Goal: Task Accomplishment & Management: Manage account settings

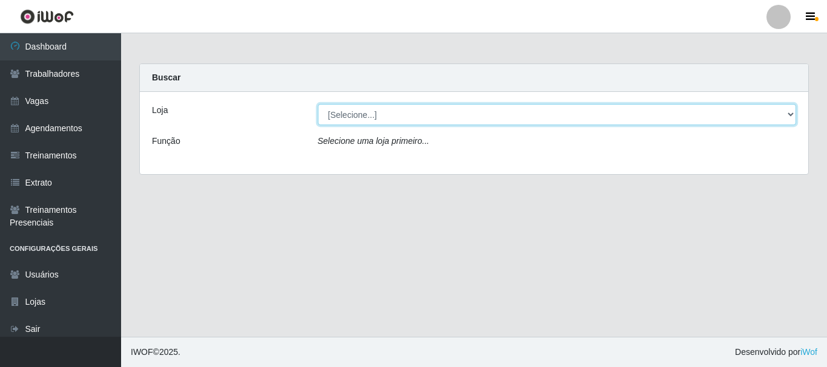
click at [373, 120] on select "[Selecione...] O Cestão - [GEOGRAPHIC_DATA]" at bounding box center [557, 114] width 479 height 21
select select "238"
click at [318, 104] on select "[Selecione...] O Cestão - [GEOGRAPHIC_DATA]" at bounding box center [557, 114] width 479 height 21
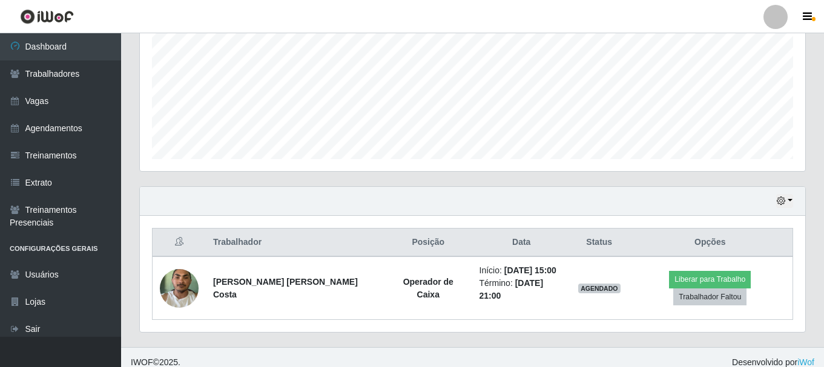
scroll to position [275, 0]
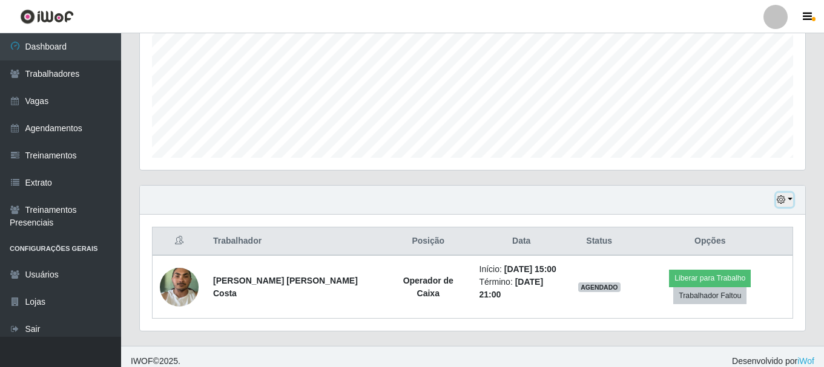
click at [783, 197] on icon "button" at bounding box center [781, 199] width 8 height 8
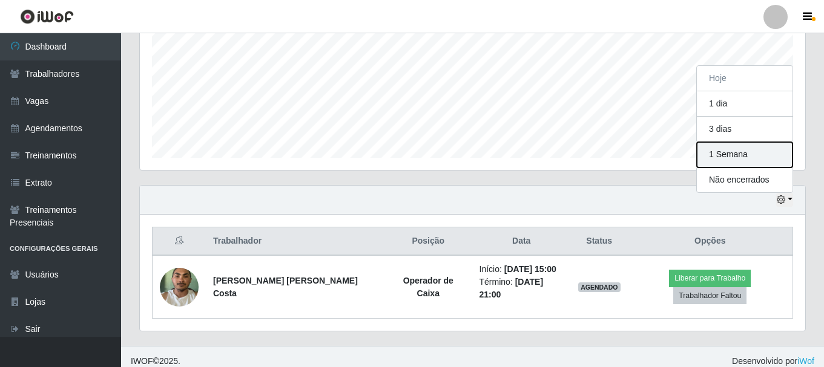
click at [750, 155] on button "1 Semana" at bounding box center [745, 154] width 96 height 25
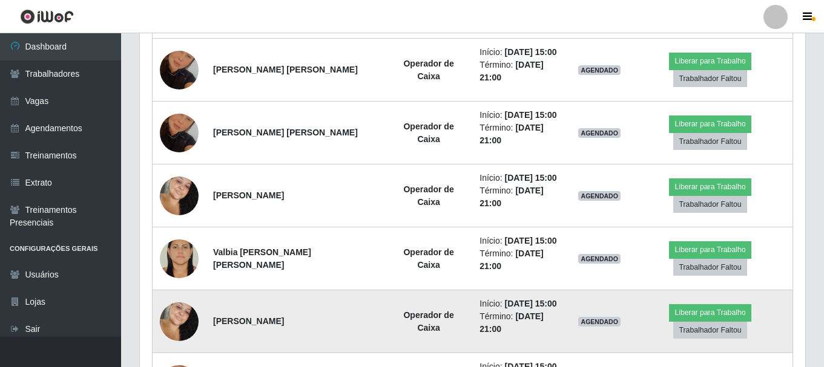
scroll to position [598, 0]
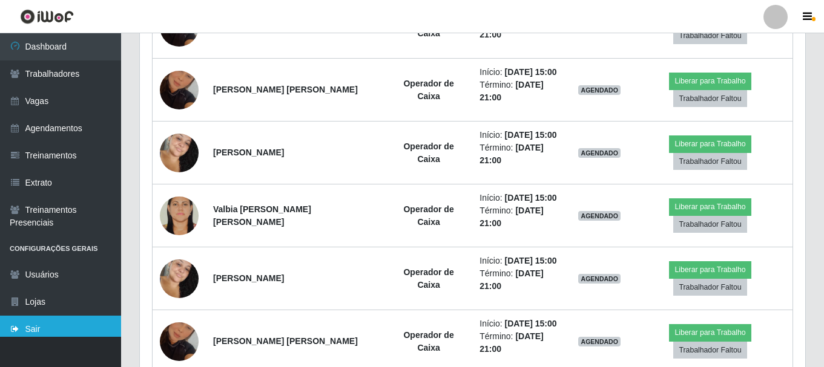
click at [51, 332] on link "Sair" at bounding box center [60, 329] width 121 height 27
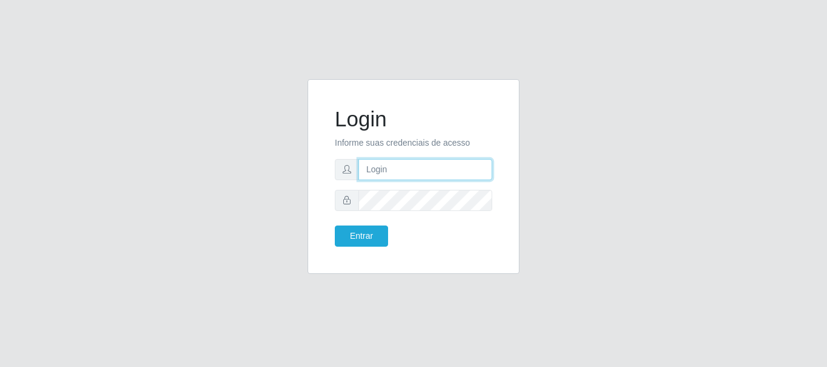
type input "[PERSON_NAME]"
